Goal: Check status: Check status

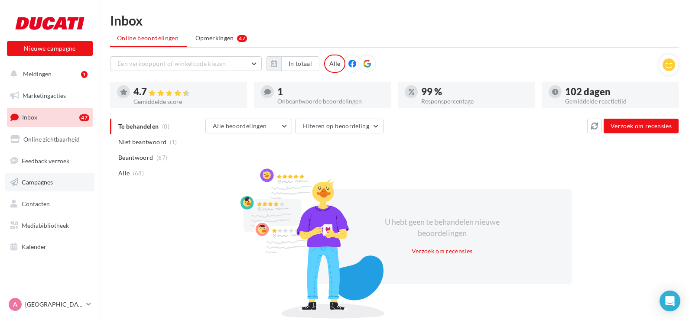
click at [31, 184] on span "Campagnes" at bounding box center [37, 182] width 31 height 7
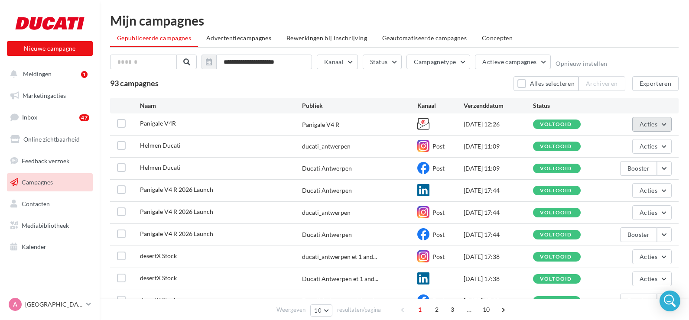
click at [663, 127] on button "Acties" at bounding box center [652, 124] width 39 height 15
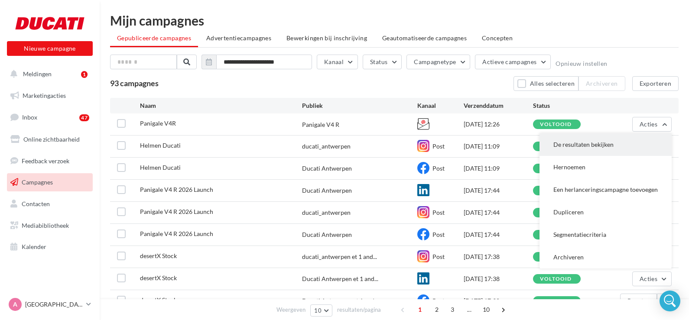
click at [581, 144] on button "De resultaten bekijken" at bounding box center [606, 145] width 132 height 23
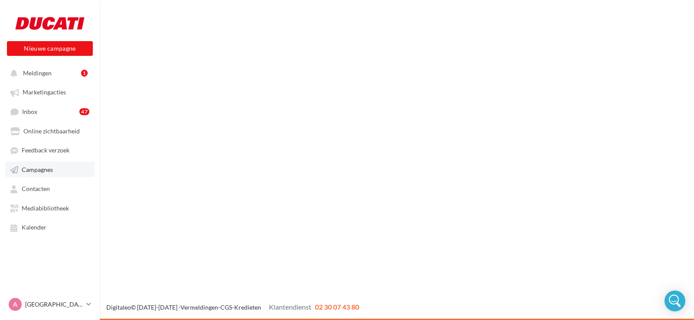
click at [38, 167] on span "Campagnes" at bounding box center [37, 169] width 31 height 7
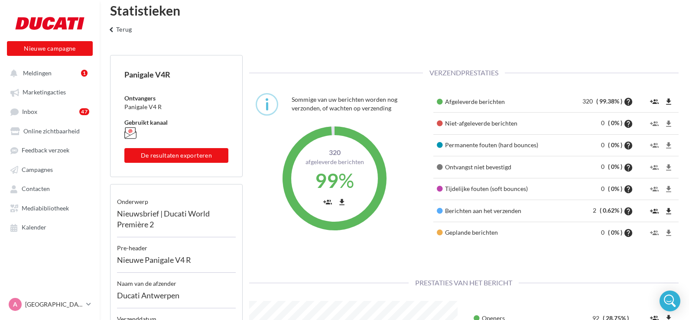
scroll to position [11, 0]
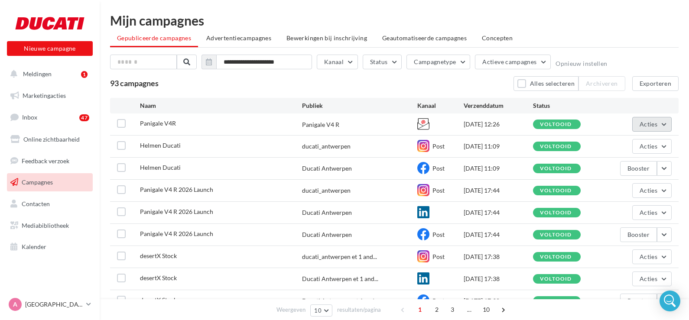
click at [666, 124] on button "Acties" at bounding box center [652, 124] width 39 height 15
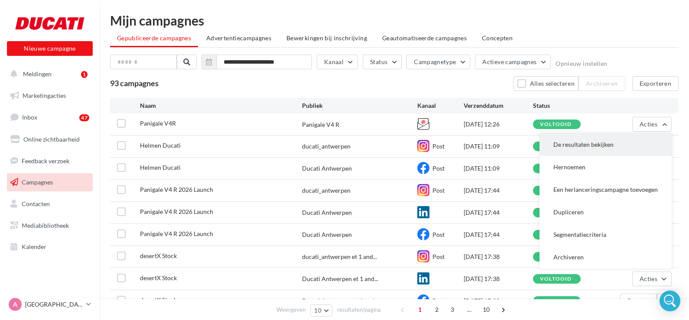
click at [613, 147] on button "De resultaten bekijken" at bounding box center [606, 145] width 132 height 23
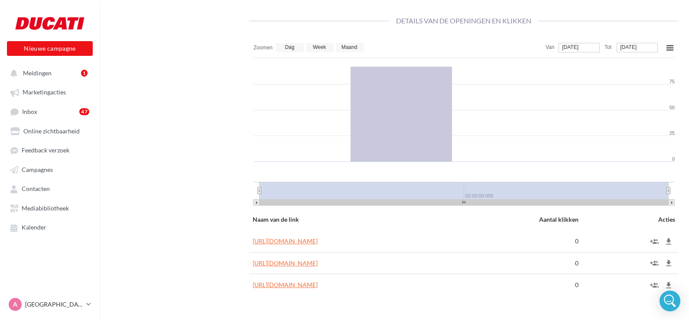
scroll to position [488, 0]
